Goal: Transaction & Acquisition: Book appointment/travel/reservation

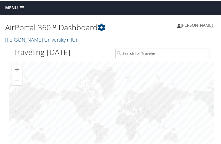
click at [23, 7] on span at bounding box center [22, 7] width 5 height 4
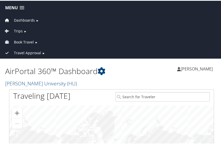
click at [30, 18] on span "Dashboards" at bounding box center [24, 20] width 21 height 6
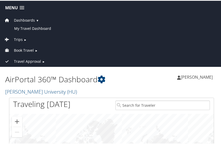
click at [22, 38] on span "Trips" at bounding box center [18, 39] width 9 height 6
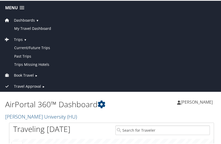
click at [23, 76] on span "Book Travel" at bounding box center [24, 75] width 20 height 6
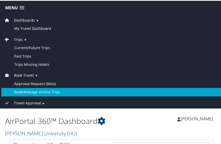
click at [28, 93] on link "Book/Manage Online Trips" at bounding box center [111, 91] width 220 height 8
